Goal: Task Accomplishment & Management: Use online tool/utility

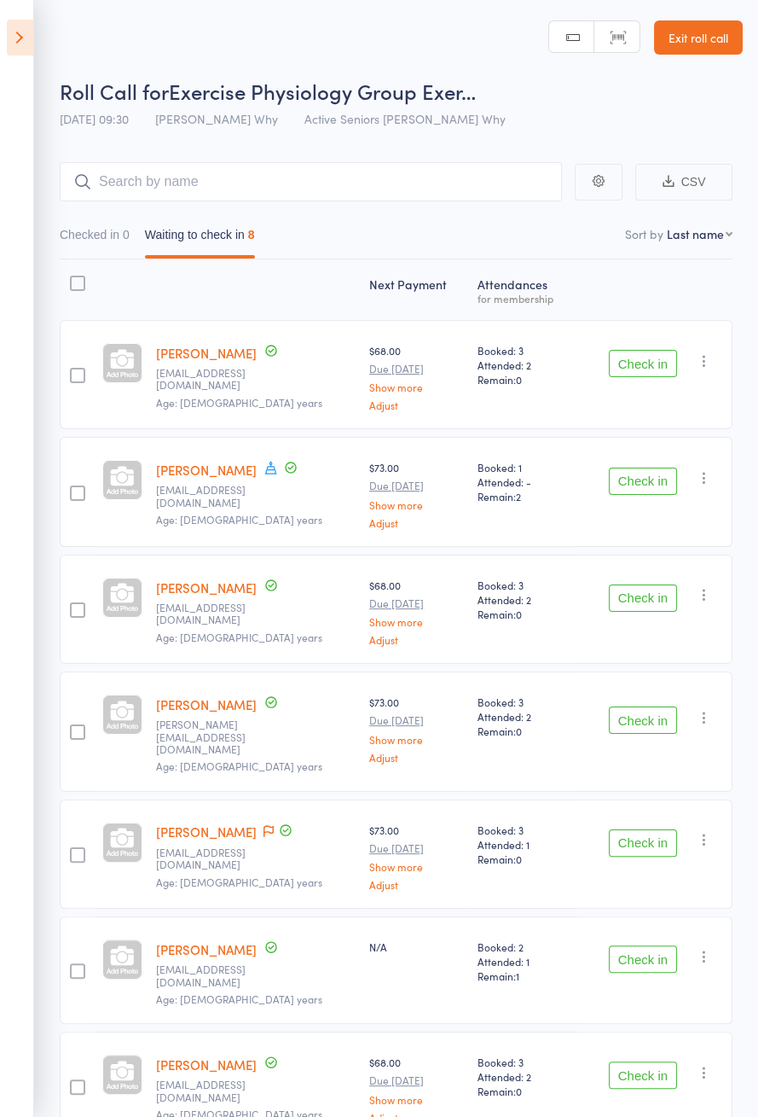
click at [645, 368] on button "Check in" at bounding box center [643, 363] width 68 height 27
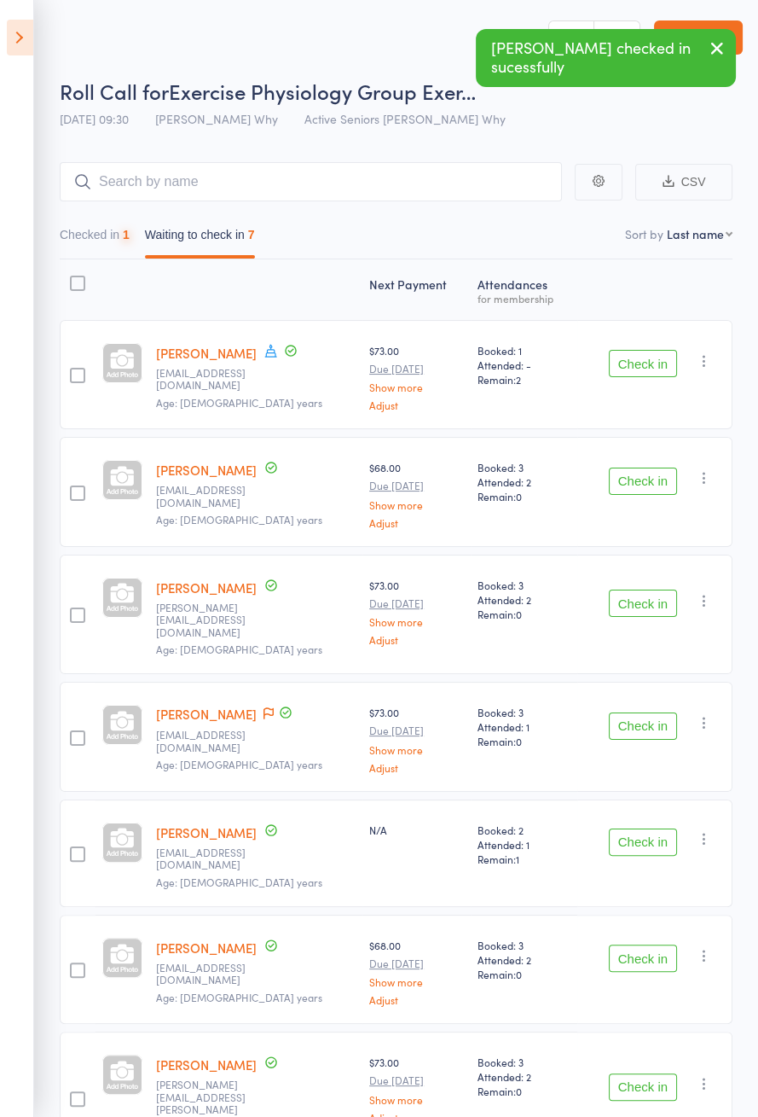
click at [645, 367] on button "Check in" at bounding box center [643, 363] width 68 height 27
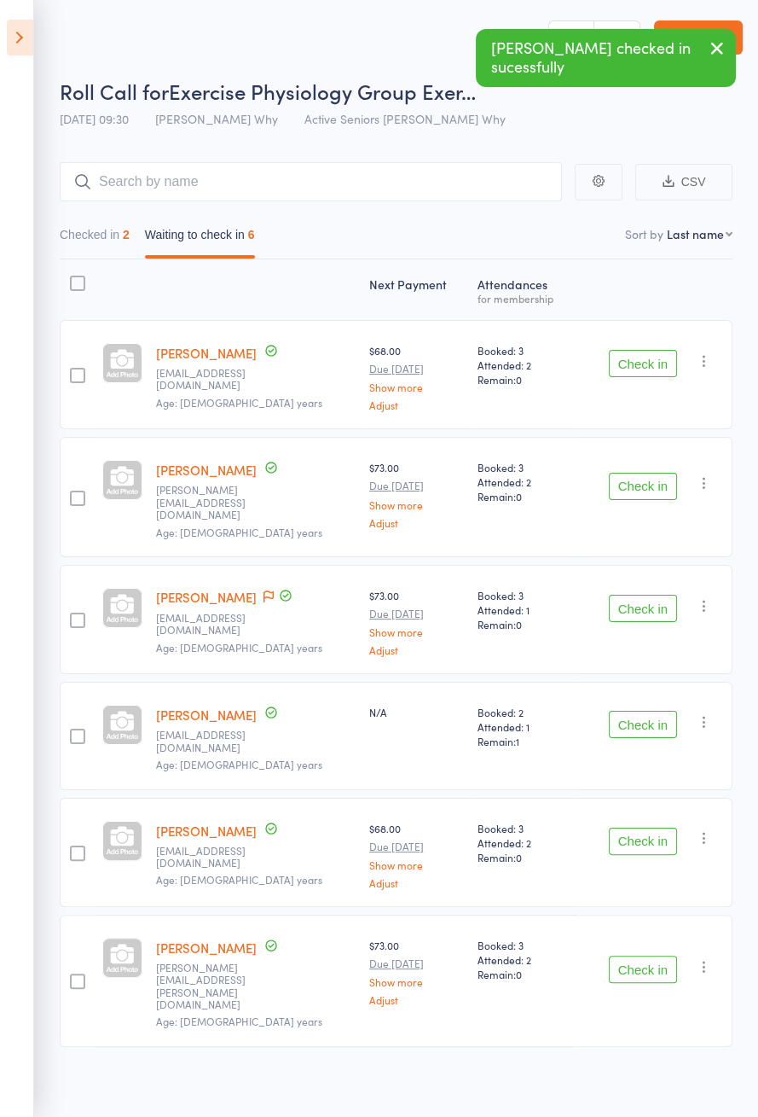
click at [116, 239] on button "Checked in 2" at bounding box center [95, 238] width 70 height 39
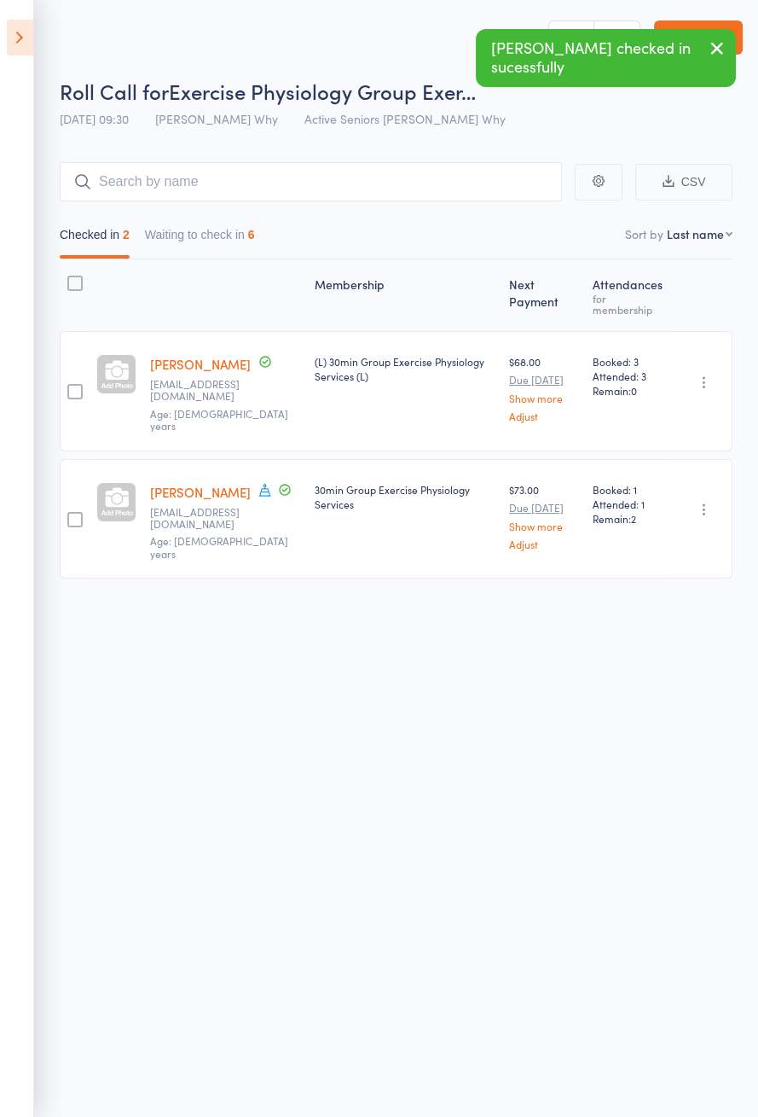
click at [258, 501] on span at bounding box center [265, 491] width 15 height 19
click at [217, 241] on button "Waiting to check in 6" at bounding box center [200, 238] width 110 height 39
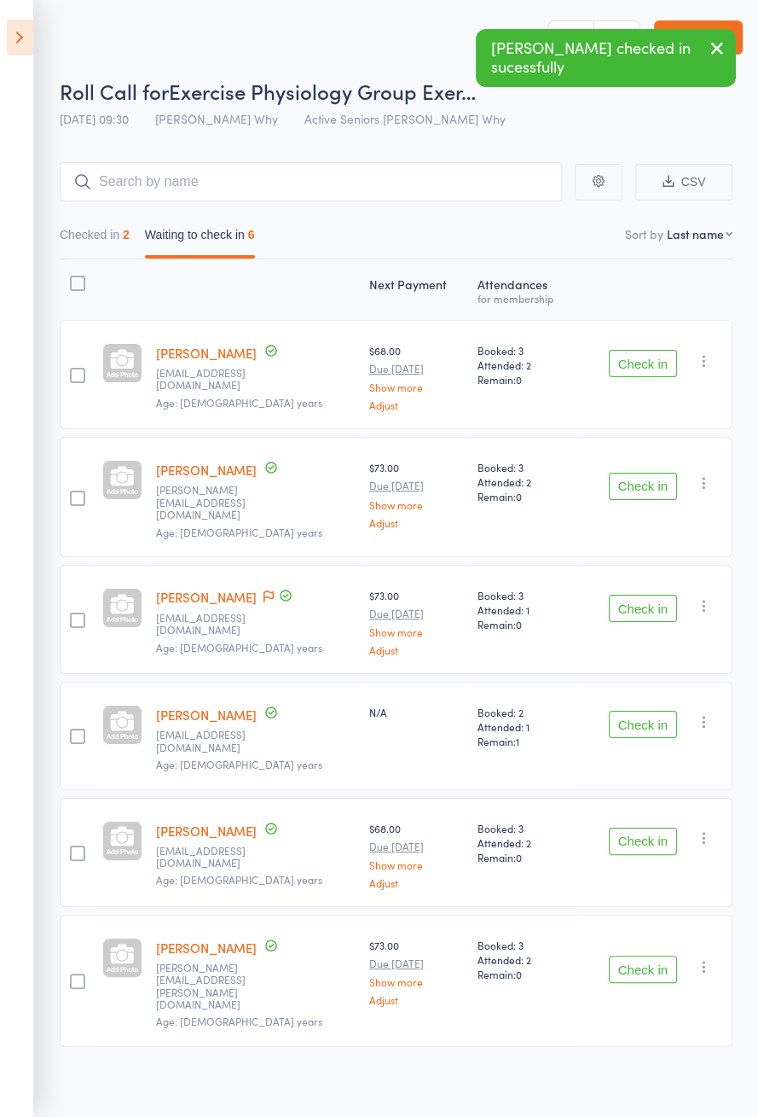
click at [652, 366] on button "Check in" at bounding box center [643, 363] width 68 height 27
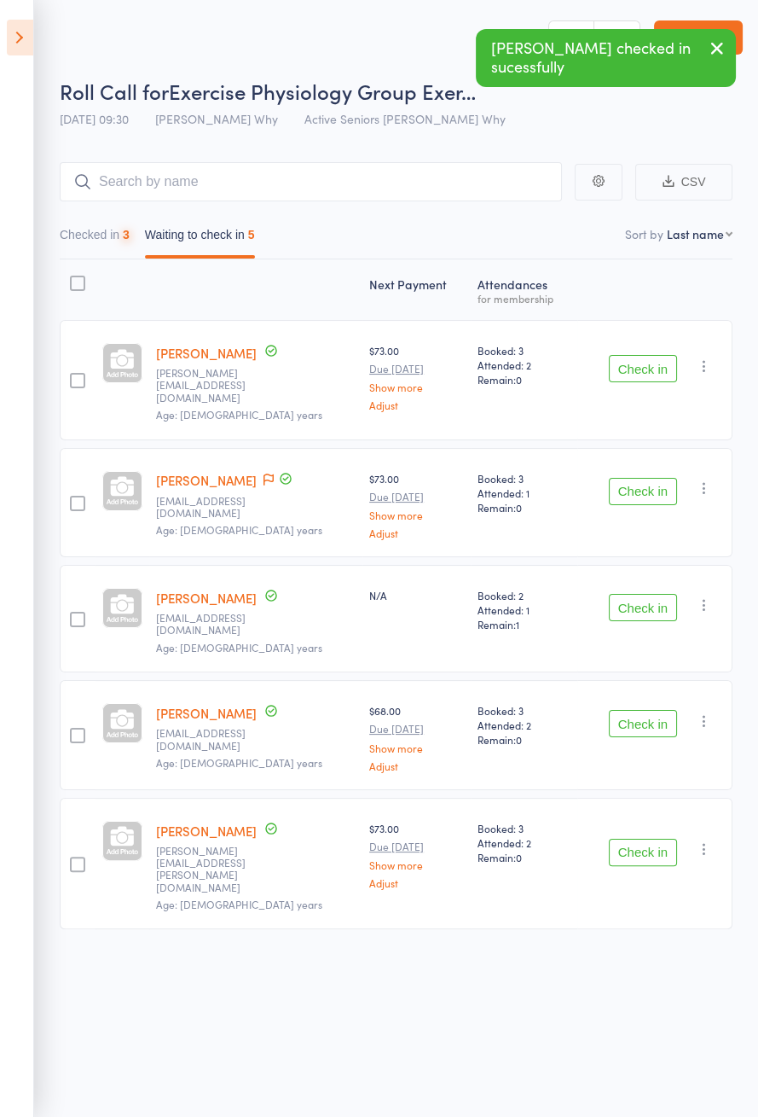
click at [654, 365] on button "Check in" at bounding box center [643, 368] width 68 height 27
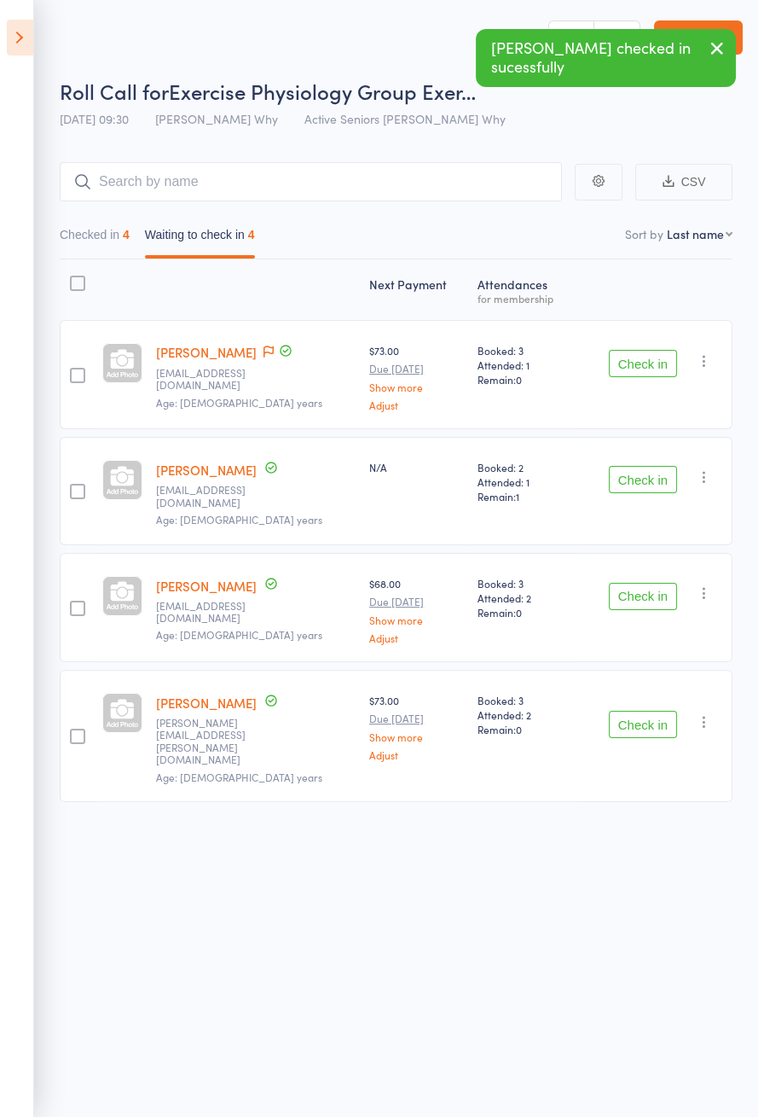
click at [643, 583] on button "Check in" at bounding box center [643, 596] width 68 height 27
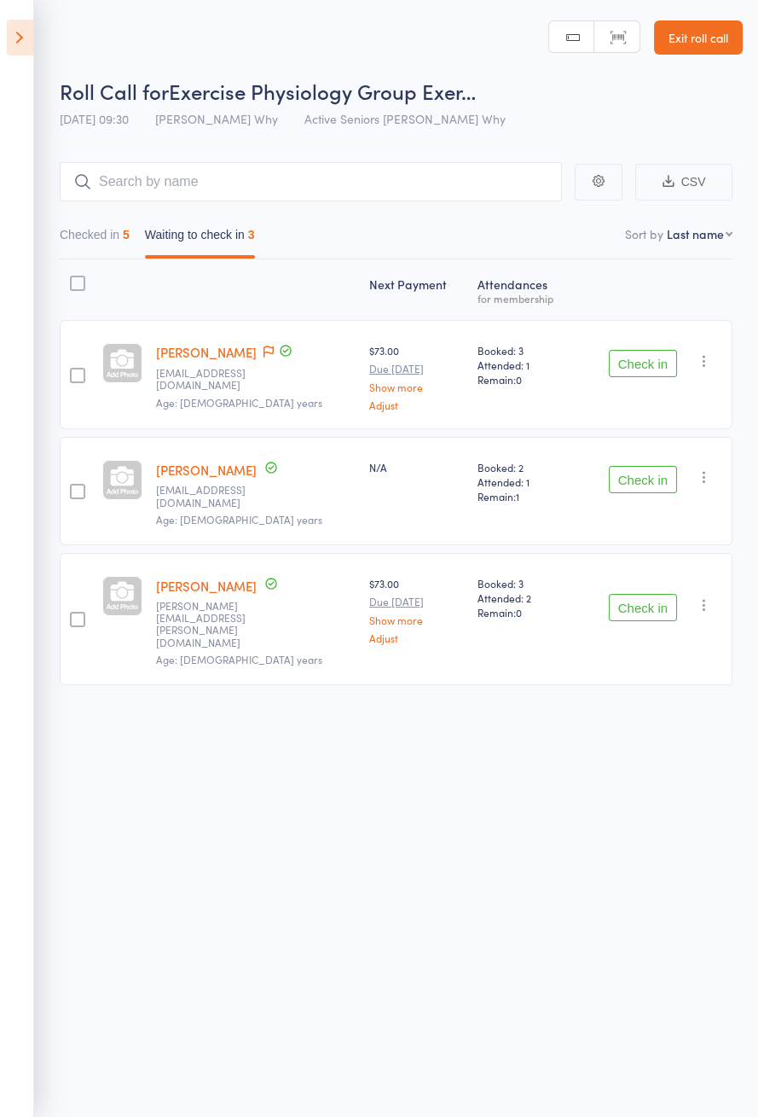
click at [656, 467] on button "Check in" at bounding box center [643, 479] width 68 height 27
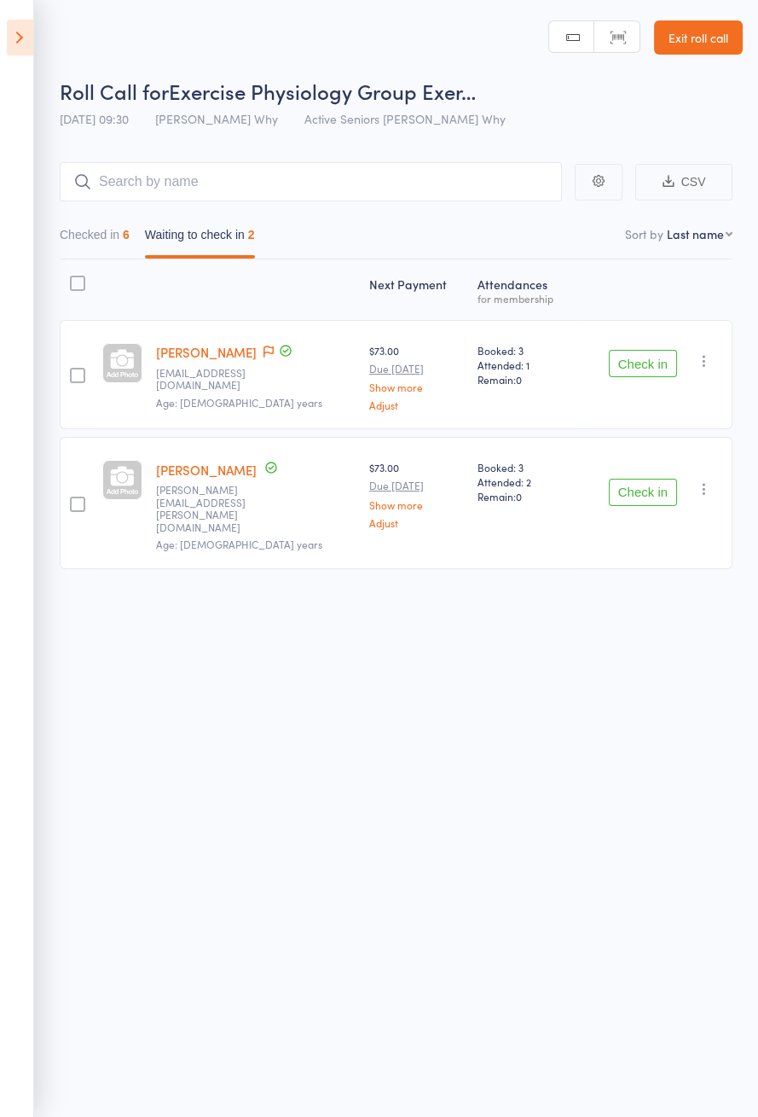
click at [278, 348] on icon at bounding box center [285, 350] width 15 height 15
click at [264, 349] on icon at bounding box center [269, 351] width 10 height 12
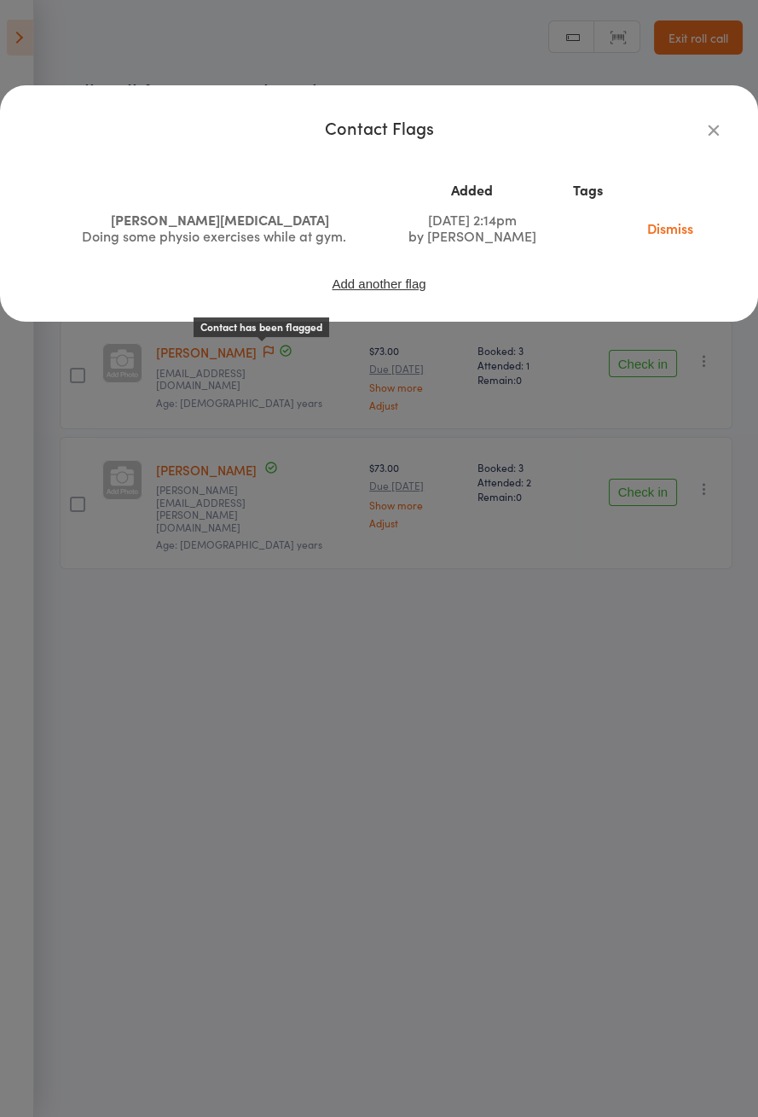
click at [718, 129] on icon "button" at bounding box center [714, 129] width 19 height 19
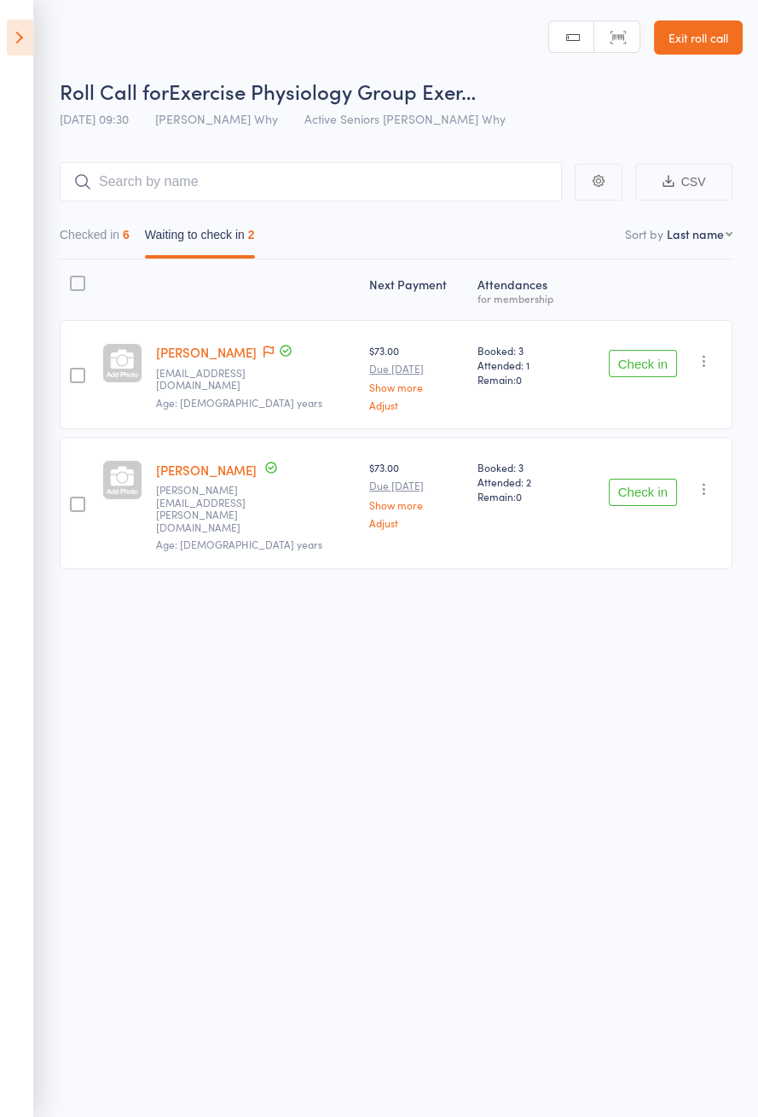
click at [643, 366] on button "Check in" at bounding box center [643, 363] width 68 height 27
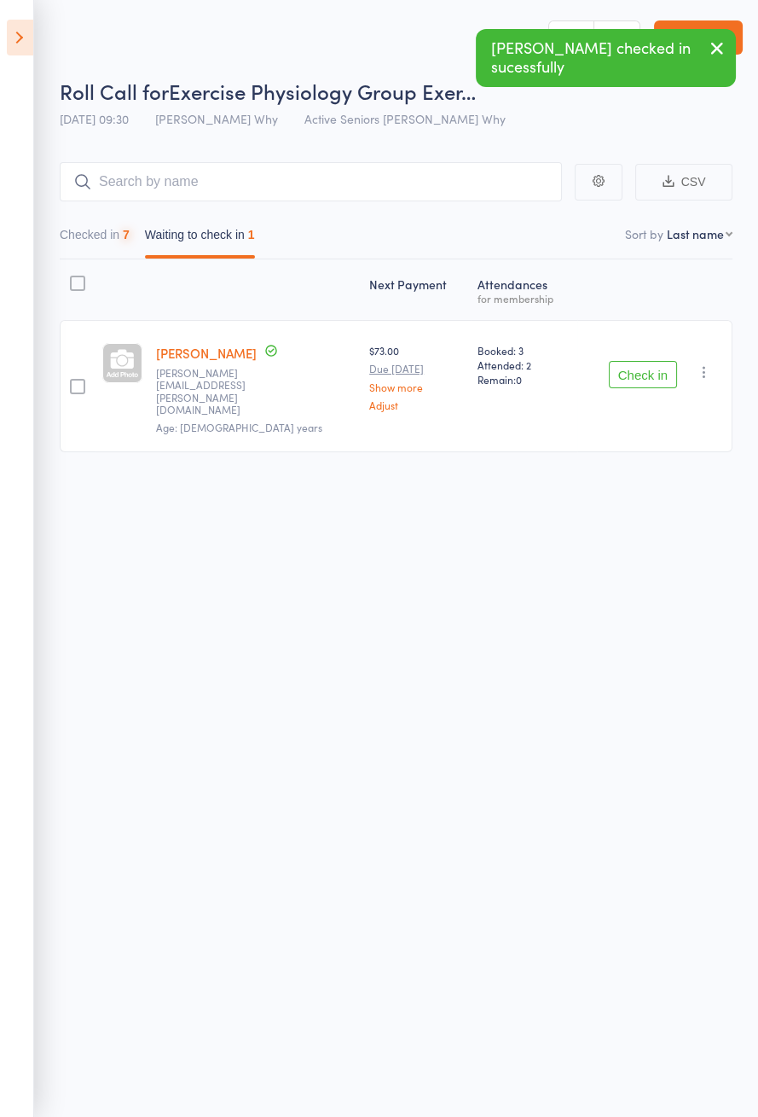
click at [651, 367] on button "Check in" at bounding box center [643, 374] width 68 height 27
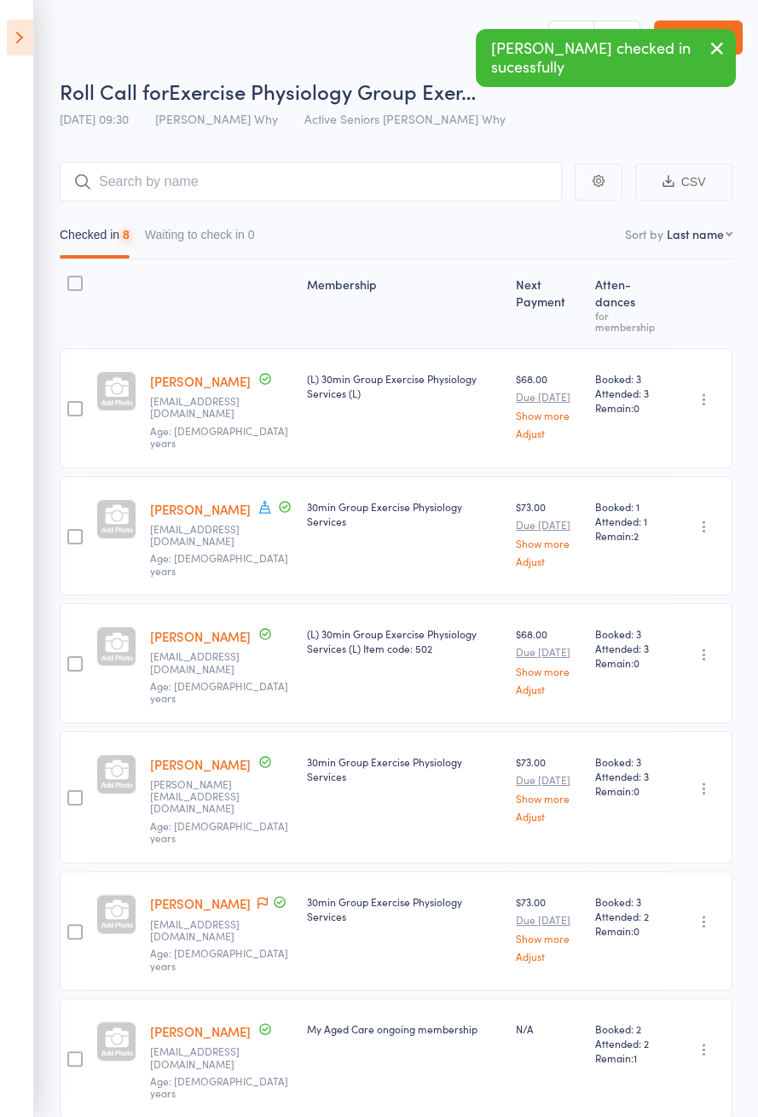
click at [29, 46] on icon at bounding box center [20, 38] width 26 height 36
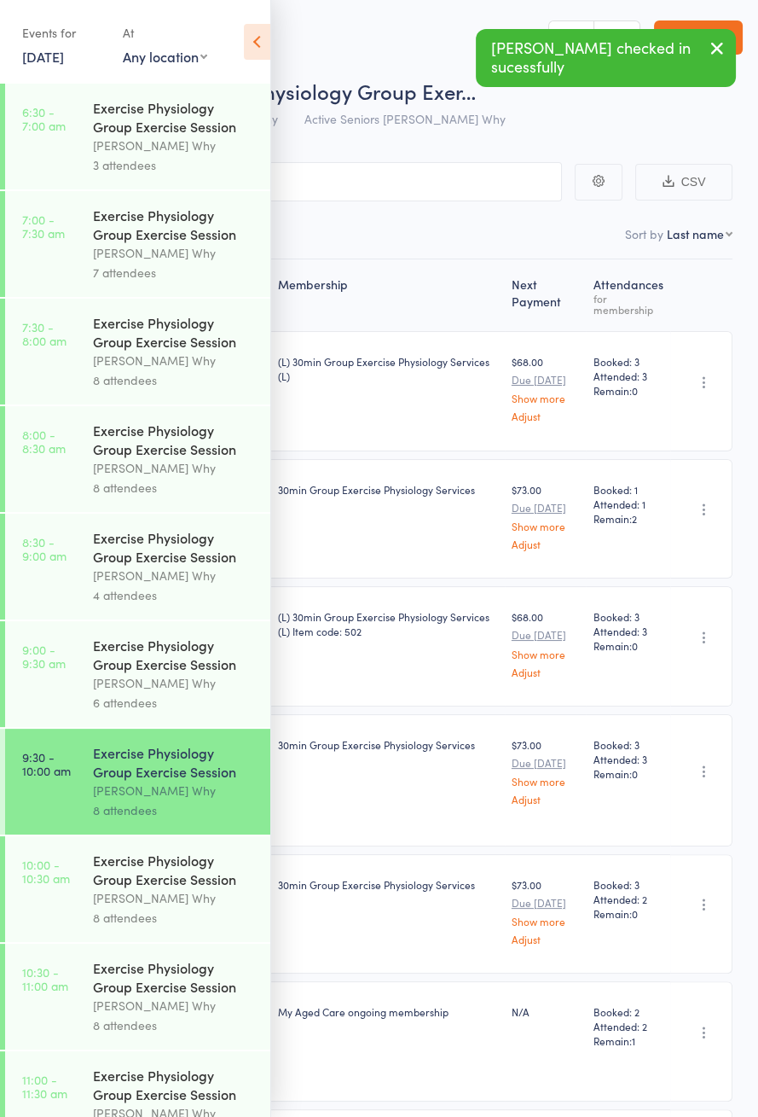
click at [172, 888] on div "Exercise Physiology Group Exercise Session" at bounding box center [174, 870] width 163 height 38
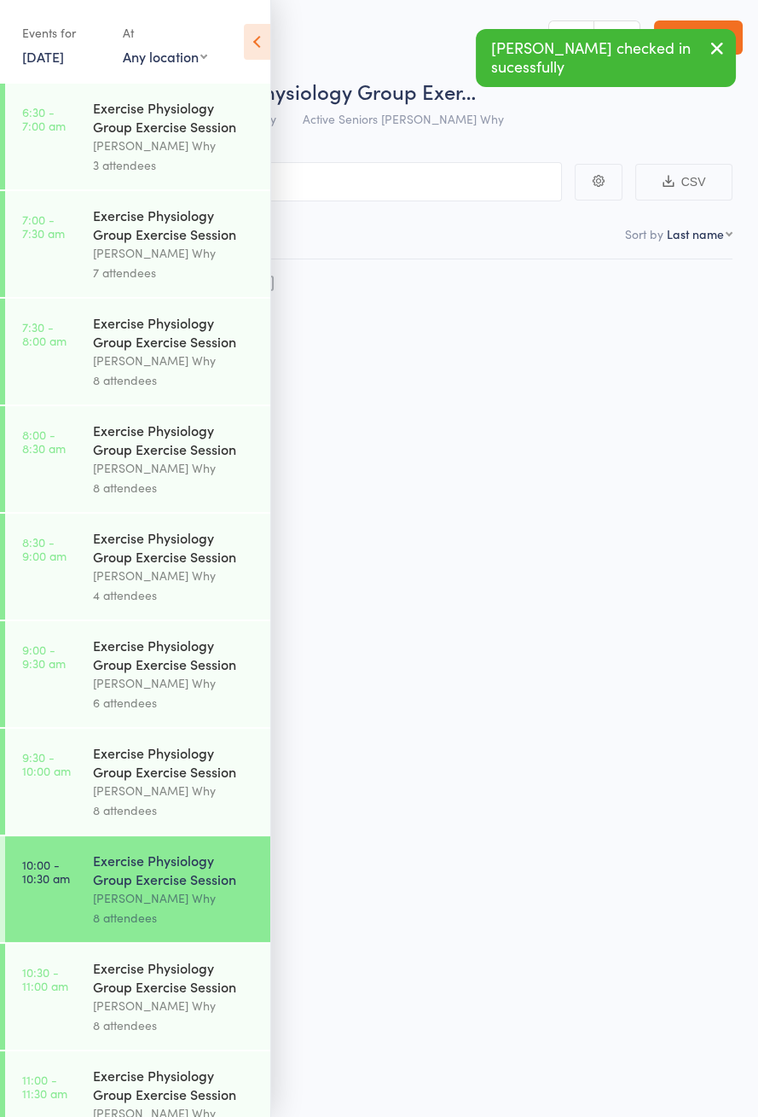
click at [265, 46] on icon at bounding box center [257, 42] width 26 height 36
